Goal: Contribute content

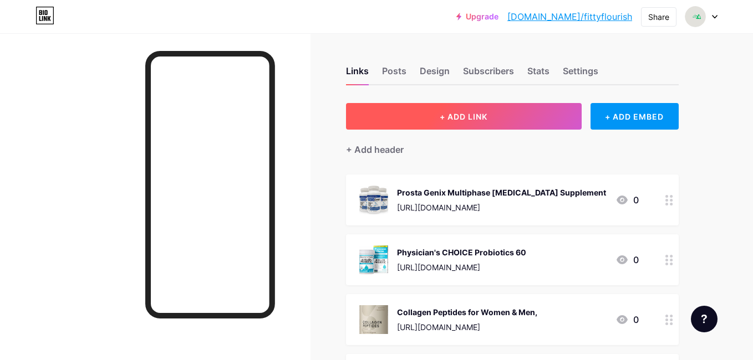
click at [507, 111] on button "+ ADD LINK" at bounding box center [464, 116] width 236 height 27
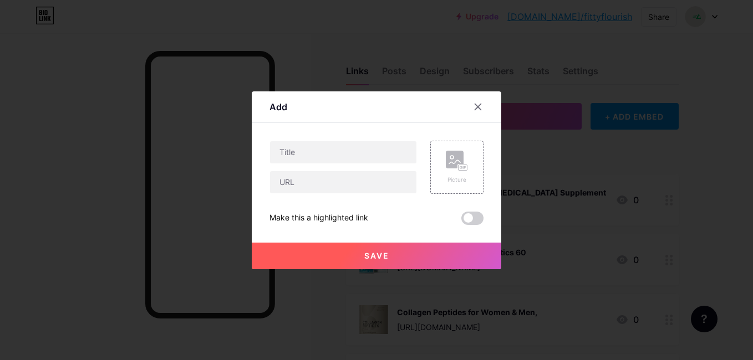
click at [392, 140] on div "Content YouTube Play YouTube video without leaving your page. ADD Vimeo Play Vi…" at bounding box center [376, 174] width 214 height 102
click at [391, 144] on input "text" at bounding box center [343, 152] width 146 height 22
paste input "Glowing Skin Gummy,"
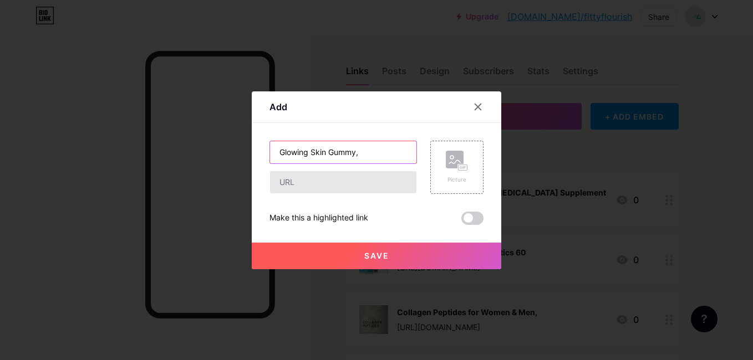
type input "Glowing Skin Gummy,"
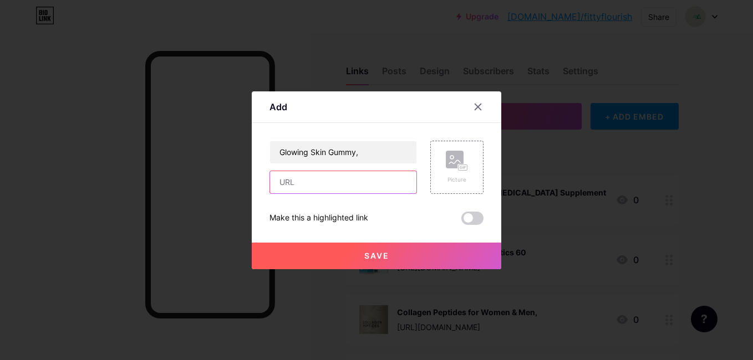
click at [374, 185] on input "text" at bounding box center [343, 182] width 146 height 22
paste input "[URL][DOMAIN_NAME]"
type input "[URL][DOMAIN_NAME]"
click at [445, 165] on div "Picture" at bounding box center [456, 167] width 53 height 53
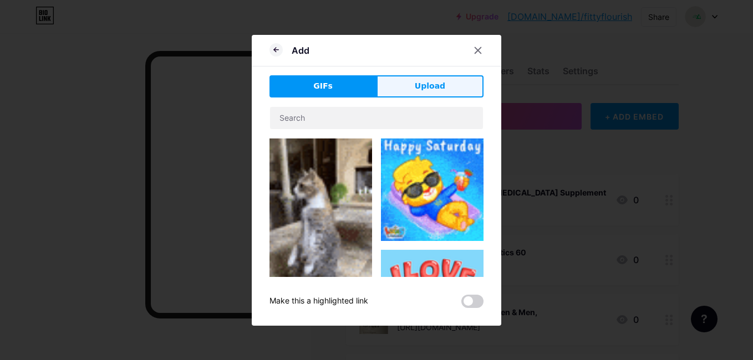
click at [425, 93] on button "Upload" at bounding box center [429, 86] width 107 height 22
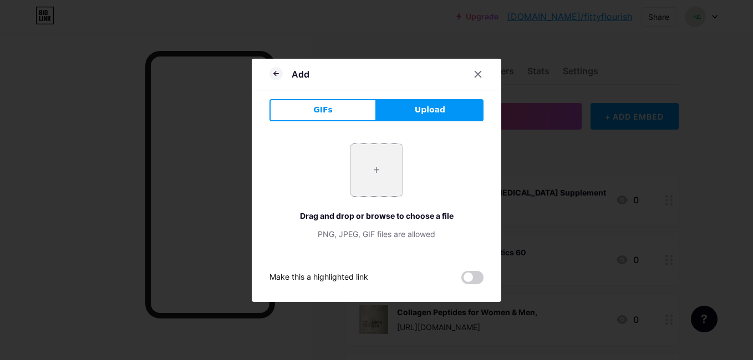
click at [378, 172] on input "file" at bounding box center [376, 170] width 52 height 52
type input "C:\fakepath\Glowing Skin Gummy,.jpg"
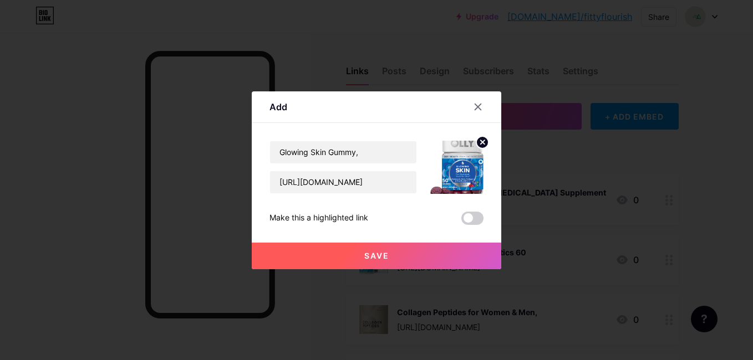
click at [335, 250] on button "Save" at bounding box center [376, 256] width 249 height 27
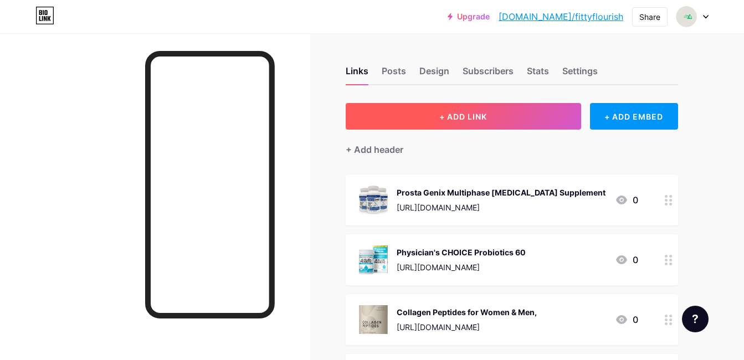
click at [507, 120] on button "+ ADD LINK" at bounding box center [464, 116] width 236 height 27
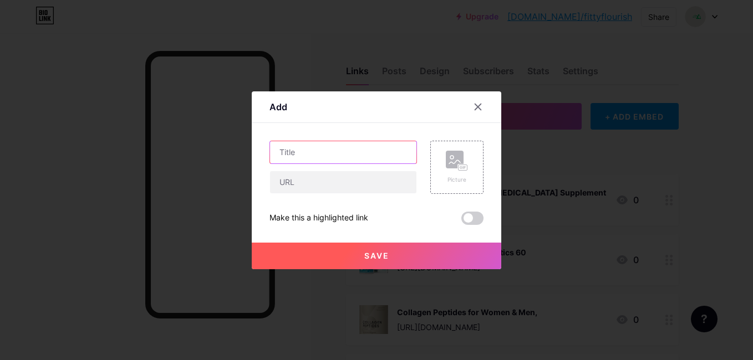
click at [349, 145] on input "text" at bounding box center [343, 152] width 146 height 22
type input "fitness [PERSON_NAME] machine"
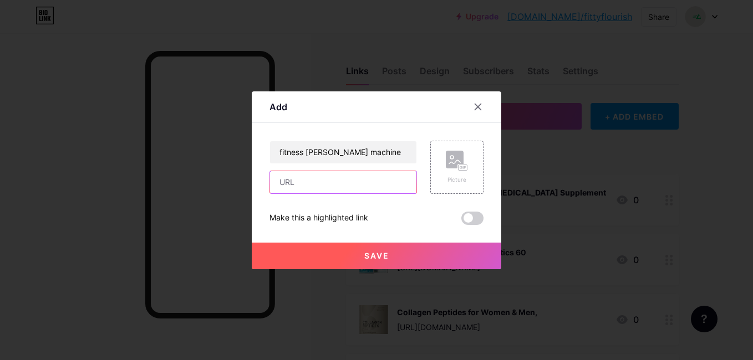
click at [359, 184] on input "text" at bounding box center [343, 182] width 146 height 22
paste input "[URL][DOMAIN_NAME]"
type input "[URL][DOMAIN_NAME]"
click at [447, 167] on rect at bounding box center [455, 160] width 18 height 18
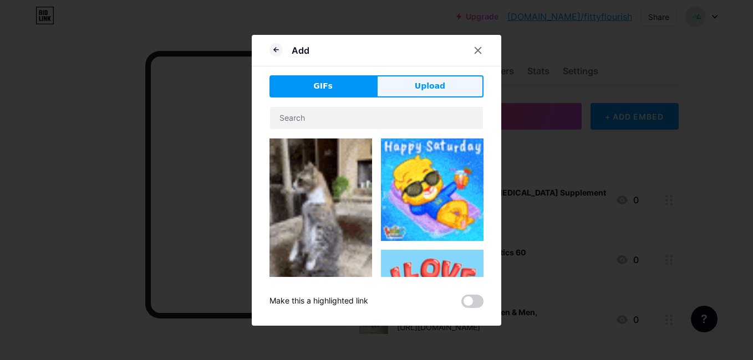
click at [426, 78] on button "Upload" at bounding box center [429, 86] width 107 height 22
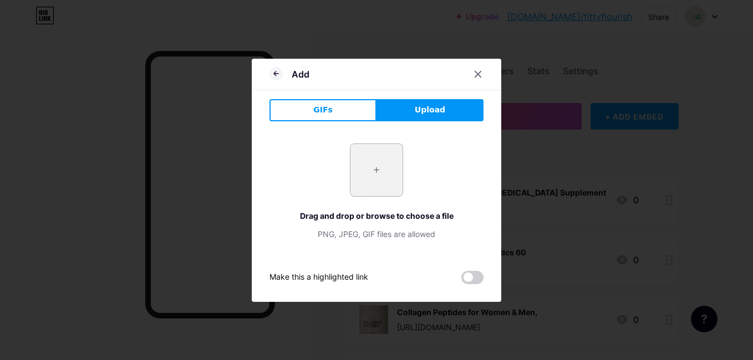
click at [368, 175] on input "file" at bounding box center [376, 170] width 52 height 52
type input "C:\fakepath\fitness [PERSON_NAME] machine.jpg"
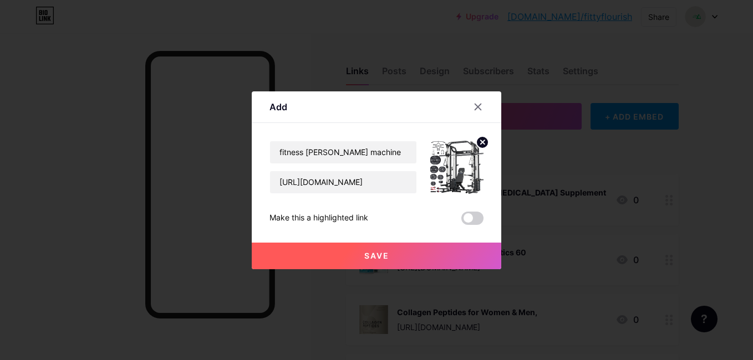
click at [354, 253] on button "Save" at bounding box center [376, 256] width 249 height 27
